Goal: Participate in discussion: Participate in discussion

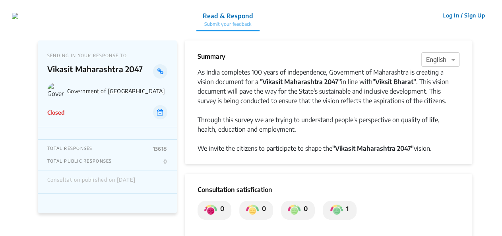
scroll to position [69, 0]
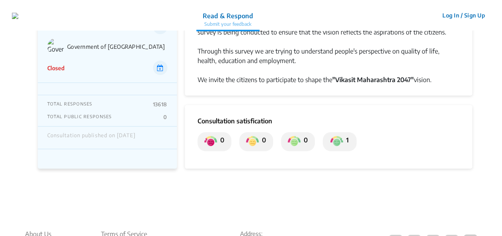
click at [104, 67] on div "Closed" at bounding box center [107, 68] width 120 height 14
click at [99, 77] on div "SENDING IN YOUR RESPONSE TO [PERSON_NAME] [GEOGRAPHIC_DATA] 2047 Government of …" at bounding box center [107, 39] width 139 height 87
click at [95, 99] on div "TOTAL RESPONSES 13618 TOTAL PUBLIC RESPONSES 0" at bounding box center [107, 110] width 139 height 31
click at [94, 151] on div "SENDING IN YOUR RESPONSE TO [PERSON_NAME] [GEOGRAPHIC_DATA] 2047 Government of …" at bounding box center [107, 82] width 139 height 173
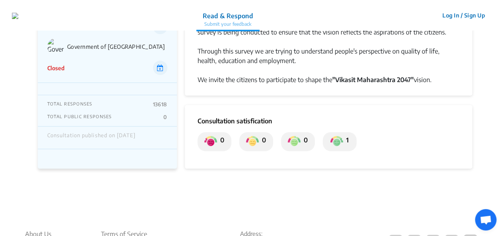
click at [114, 133] on div "Consultation published on [DATE]" at bounding box center [91, 138] width 88 height 10
click at [124, 123] on div "TOTAL RESPONSES 13618 TOTAL PUBLIC RESPONSES 0" at bounding box center [107, 110] width 139 height 31
click at [137, 104] on div "TOTAL RESPONSES 13618" at bounding box center [107, 104] width 120 height 6
click at [166, 107] on p "13618" at bounding box center [160, 104] width 14 height 6
click at [78, 107] on p "TOTAL RESPONSES" at bounding box center [69, 104] width 45 height 6
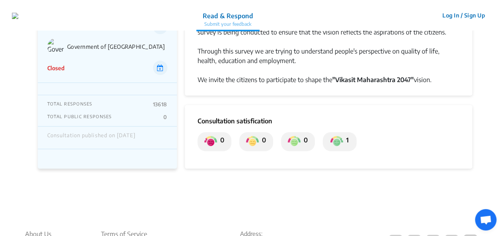
click at [106, 114] on p "TOTAL PUBLIC RESPONSES" at bounding box center [79, 117] width 65 height 6
click at [135, 116] on div "TOTAL PUBLIC RESPONSES 0" at bounding box center [107, 117] width 120 height 6
drag, startPoint x: 145, startPoint y: 116, endPoint x: 151, endPoint y: 115, distance: 5.8
click at [150, 115] on div "TOTAL PUBLIC RESPONSES 0" at bounding box center [107, 117] width 120 height 6
drag, startPoint x: 162, startPoint y: 114, endPoint x: 168, endPoint y: 121, distance: 9.4
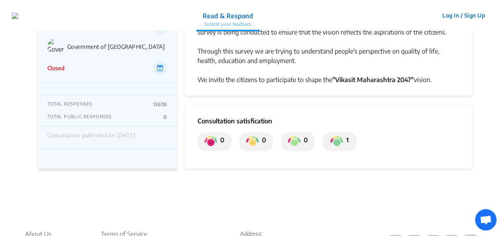
click at [168, 121] on div "TOTAL RESPONSES 13618 TOTAL PUBLIC RESPONSES 0" at bounding box center [107, 110] width 139 height 31
drag, startPoint x: 165, startPoint y: 107, endPoint x: 152, endPoint y: 122, distance: 20.0
click at [160, 110] on div "TOTAL RESPONSES 13618 TOTAL PUBLIC RESPONSES 0" at bounding box center [107, 110] width 139 height 31
drag, startPoint x: 152, startPoint y: 122, endPoint x: 147, endPoint y: 134, distance: 12.5
click at [147, 134] on div "TOTAL RESPONSES 13618 TOTAL PUBLIC RESPONSES 0 Consultation published on [DATE]" at bounding box center [107, 122] width 139 height 54
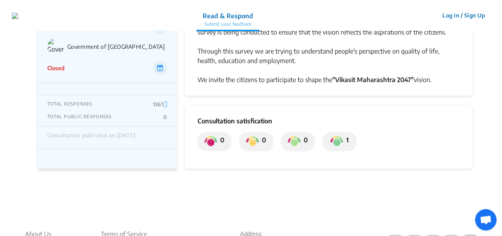
click at [147, 131] on div "Consultation published on [DATE]" at bounding box center [107, 138] width 139 height 23
click at [134, 134] on div "Consultation published on [DATE]" at bounding box center [91, 138] width 88 height 10
click at [129, 153] on div "SENDING IN YOUR RESPONSE TO [PERSON_NAME] [GEOGRAPHIC_DATA] 2047 Government of …" at bounding box center [107, 82] width 139 height 173
click at [112, 141] on div "Consultation published on [DATE]" at bounding box center [91, 138] width 88 height 10
click at [306, 47] on div "Through this survey we are trying to understand people's perspective on quality…" at bounding box center [328, 55] width 262 height 19
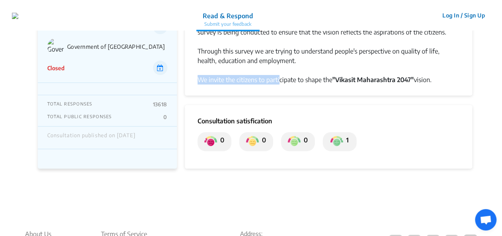
click at [278, 75] on div "As India completes 100 years of independence, Government of Maharashtra is crea…" at bounding box center [328, 42] width 262 height 86
click at [394, 75] on div "We invite the citizens to participate to shape the "[PERSON_NAME] Maharashtra 2…" at bounding box center [328, 80] width 262 height 10
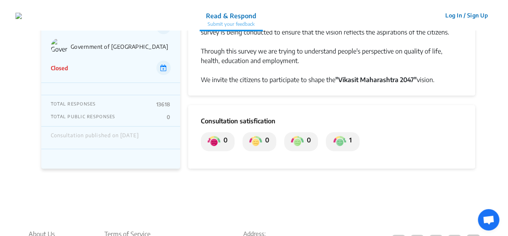
scroll to position [0, 0]
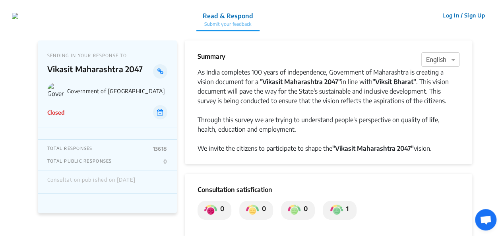
click at [458, 15] on button "Log In / Sign Up" at bounding box center [463, 15] width 53 height 12
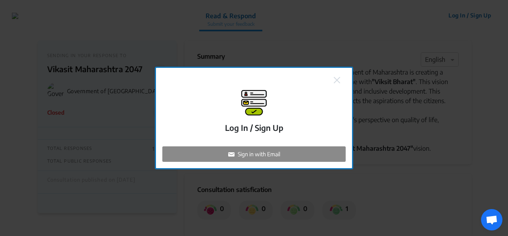
click at [340, 74] on div "Log In / Sign Up Sign in with Email" at bounding box center [254, 118] width 196 height 100
click at [332, 95] on div "Log In / Sign Up Sign in with Email" at bounding box center [253, 126] width 183 height 72
click at [337, 84] on button at bounding box center [337, 79] width 11 height 10
